Goal: Ask a question

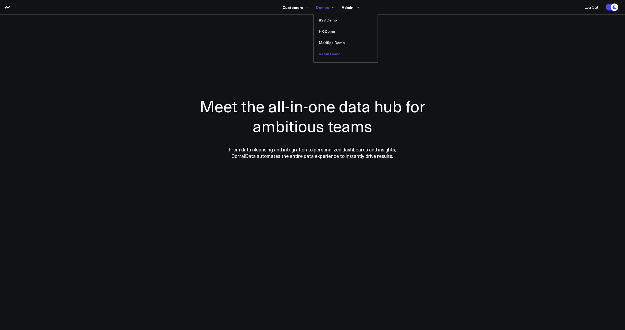
click at [332, 54] on link "Retail Demo" at bounding box center [345, 53] width 64 height 11
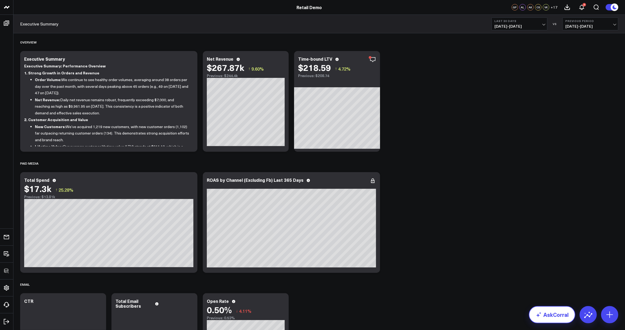
click at [560, 318] on link "AskCorral" at bounding box center [551, 314] width 46 height 17
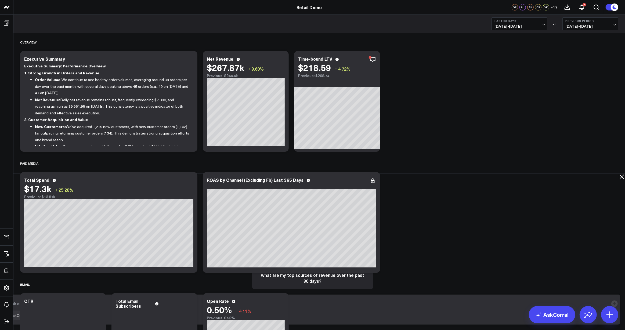
click at [357, 307] on textarea at bounding box center [308, 304] width 601 height 10
type textarea "what is the correlation between paid media spend and revenue?"
